Goal: Information Seeking & Learning: Learn about a topic

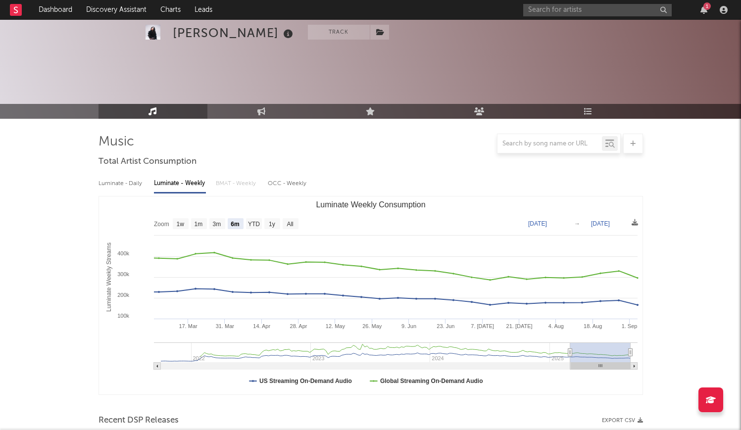
select select "6m"
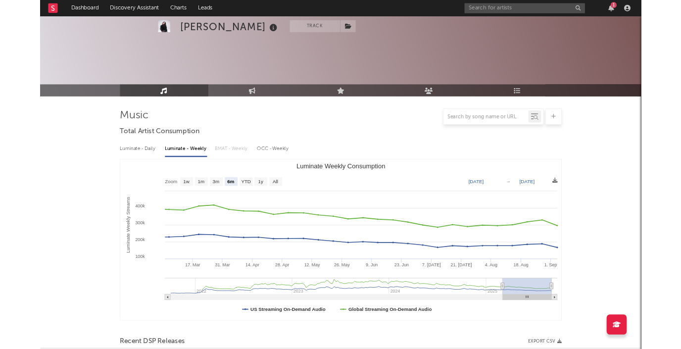
scroll to position [251, 0]
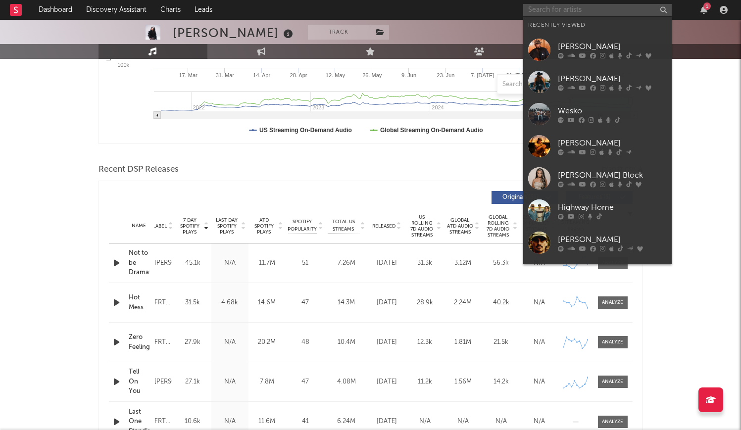
click at [577, 8] on input "text" at bounding box center [597, 10] width 148 height 12
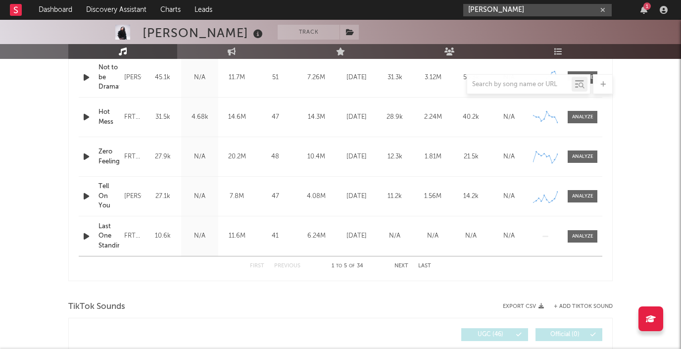
scroll to position [440, 0]
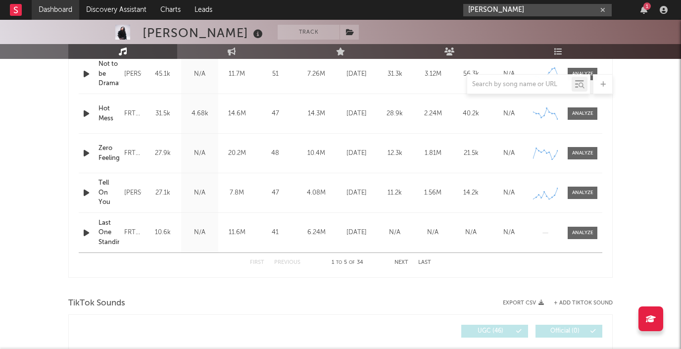
type input "[PERSON_NAME]"
click at [57, 9] on link "Dashboard" at bounding box center [55, 10] width 47 height 20
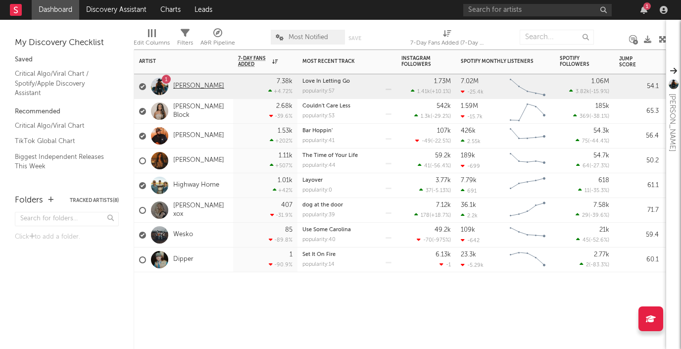
click at [184, 84] on link "[PERSON_NAME]" at bounding box center [198, 86] width 51 height 8
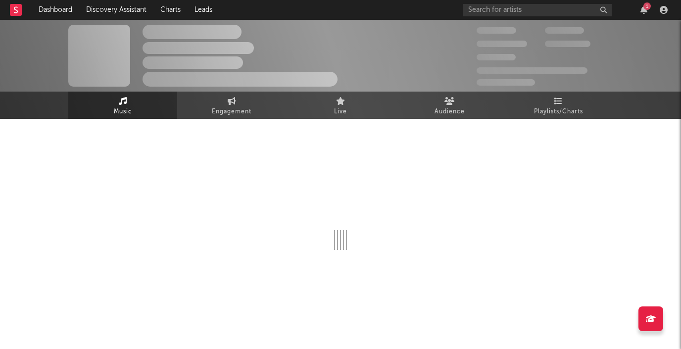
scroll to position [0, 0]
select select "6m"
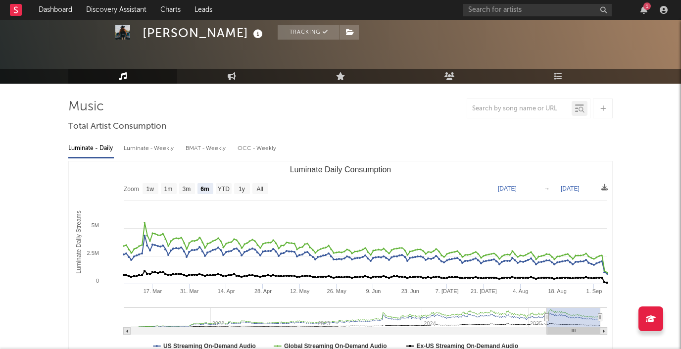
scroll to position [36, 0]
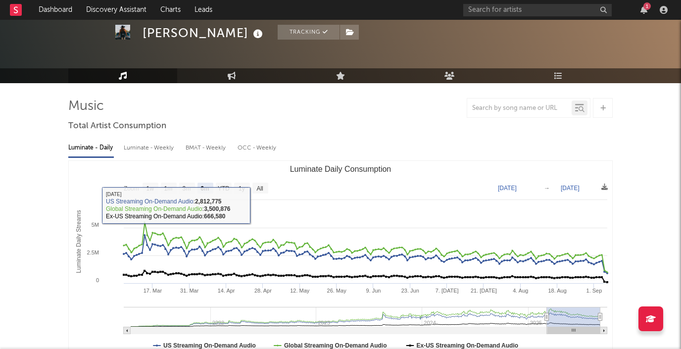
click at [156, 147] on div "Luminate - Weekly" at bounding box center [150, 147] width 52 height 17
select select "6m"
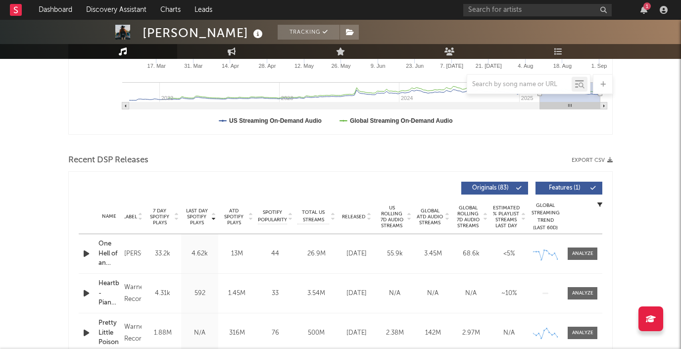
scroll to position [345, 0]
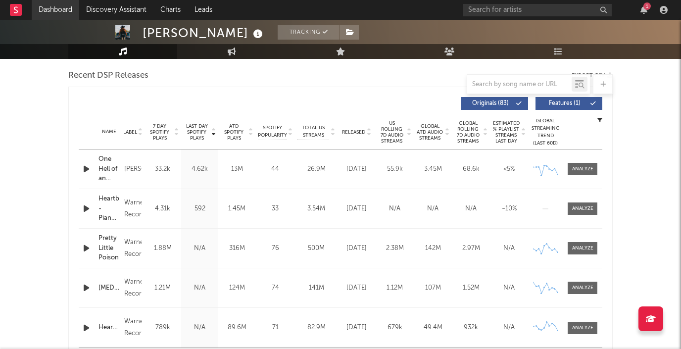
click at [57, 11] on link "Dashboard" at bounding box center [55, 10] width 47 height 20
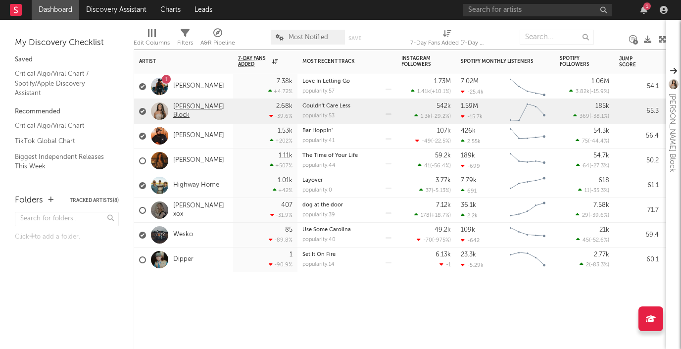
click at [192, 111] on link "[PERSON_NAME] Block" at bounding box center [200, 111] width 55 height 17
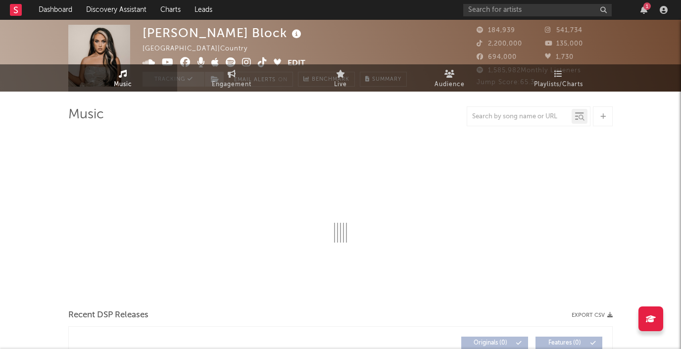
select select "6m"
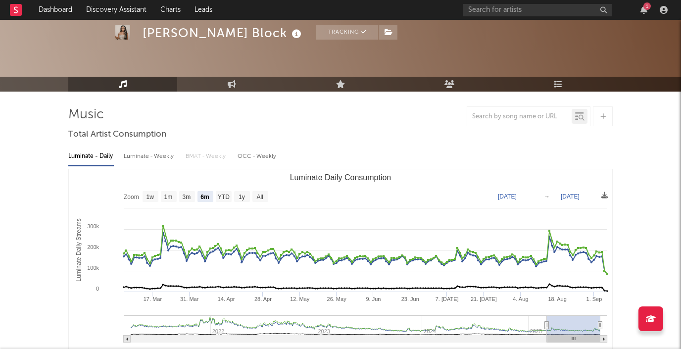
scroll to position [34, 0]
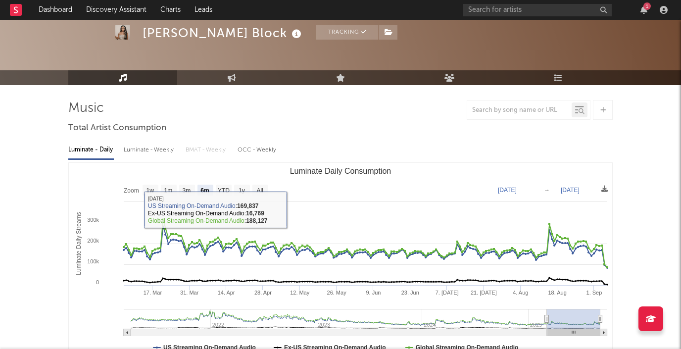
click at [157, 152] on div "Luminate - Weekly" at bounding box center [150, 149] width 52 height 17
select select "6m"
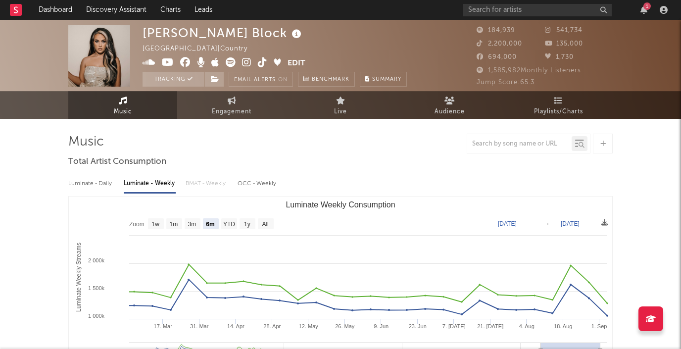
scroll to position [0, 0]
click at [43, 9] on link "Dashboard" at bounding box center [55, 10] width 47 height 20
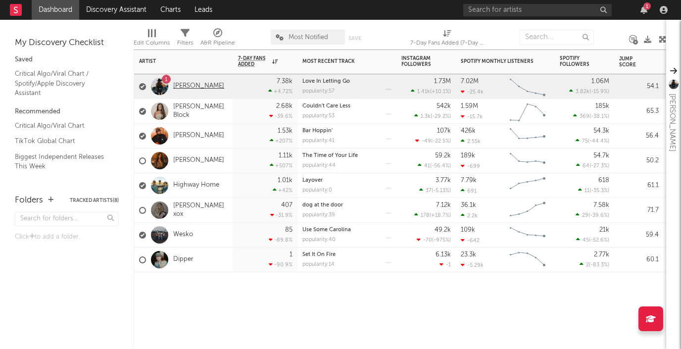
click at [193, 85] on link "[PERSON_NAME]" at bounding box center [198, 86] width 51 height 8
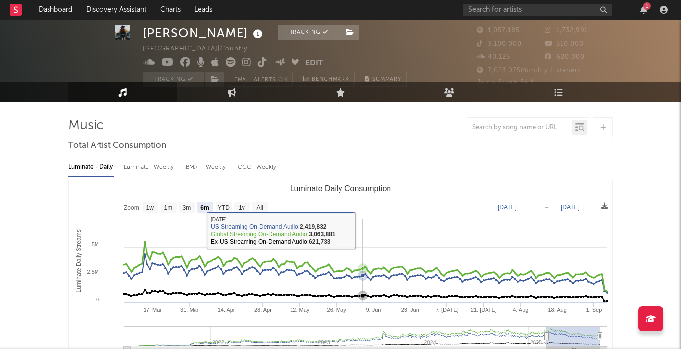
scroll to position [16, 0]
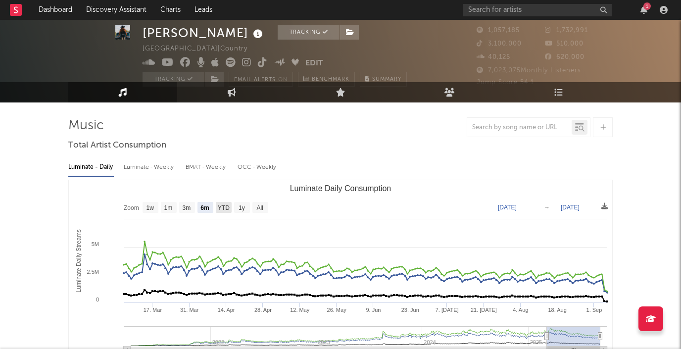
click at [224, 207] on text "YTD" at bounding box center [224, 207] width 12 height 7
select select "YTD"
type input "[DATE]"
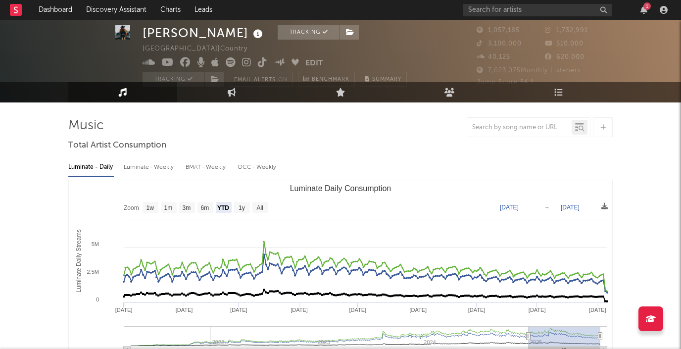
click at [166, 166] on div "Luminate - Weekly" at bounding box center [150, 167] width 52 height 17
select select "6m"
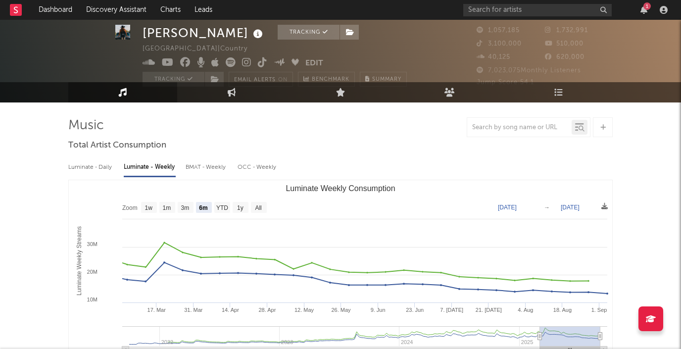
click at [199, 169] on div "BMAT - Weekly" at bounding box center [206, 167] width 42 height 17
select select "1w"
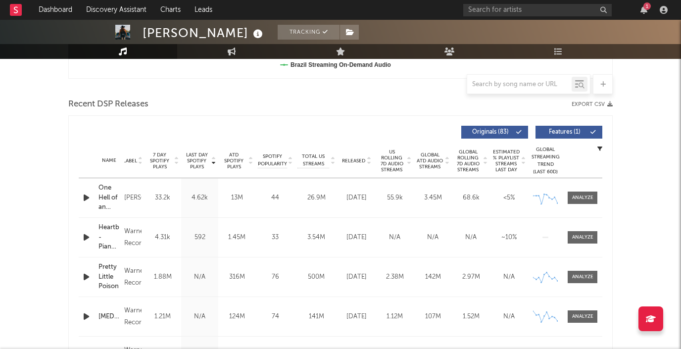
scroll to position [355, 0]
